Goal: Information Seeking & Learning: Learn about a topic

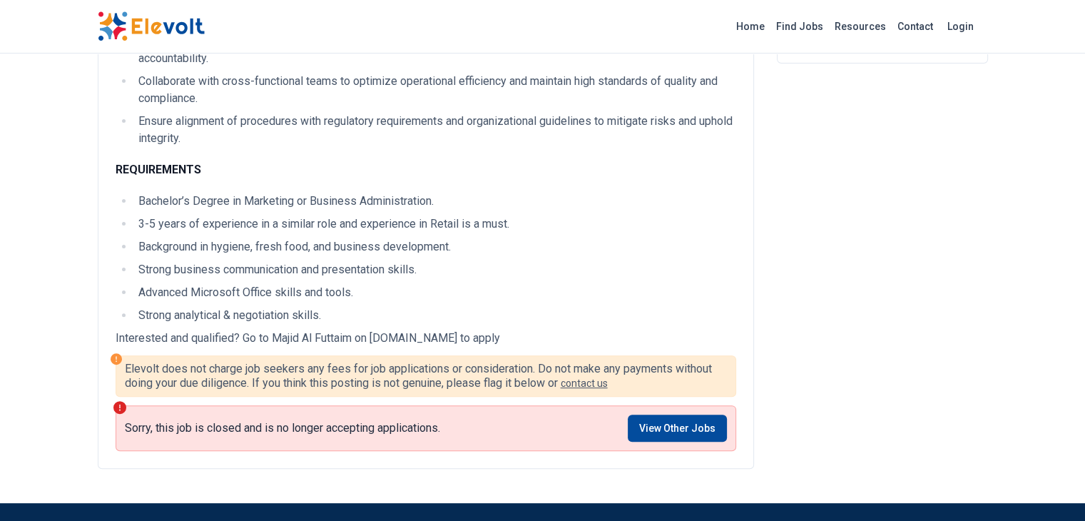
scroll to position [362, 0]
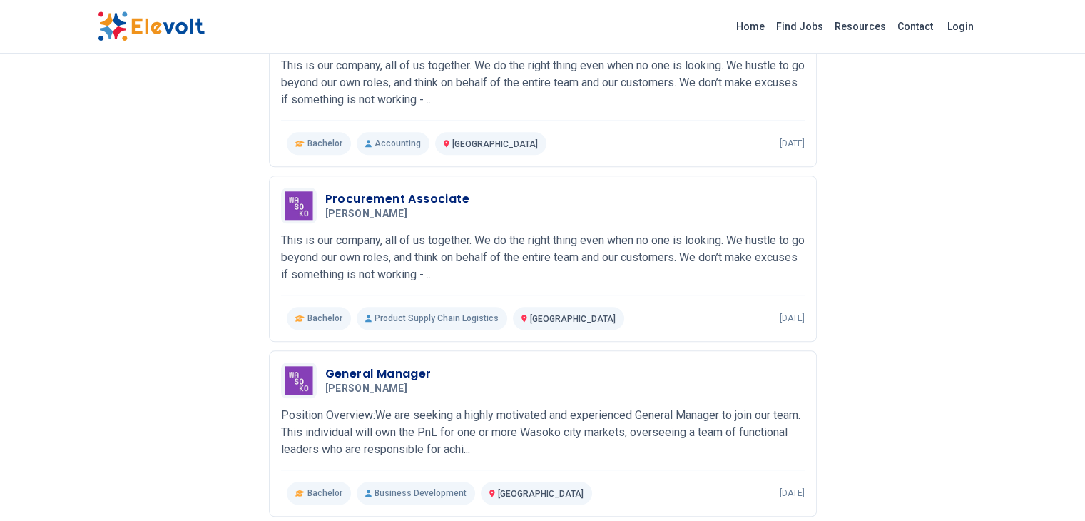
scroll to position [1469, 0]
